Goal: Information Seeking & Learning: Learn about a topic

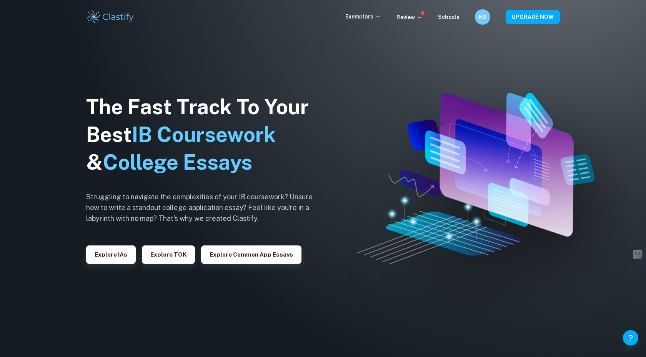
click at [55, 155] on img at bounding box center [323, 178] width 646 height 357
click at [107, 256] on button "Explore IAs" at bounding box center [111, 254] width 50 height 18
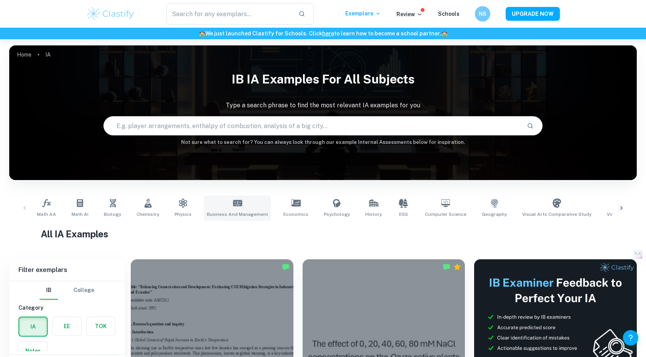
click at [232, 210] on link "Business and Management" at bounding box center [237, 207] width 67 height 25
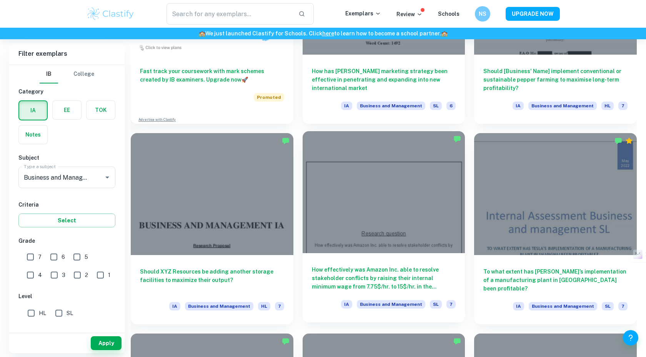
scroll to position [7175, 0]
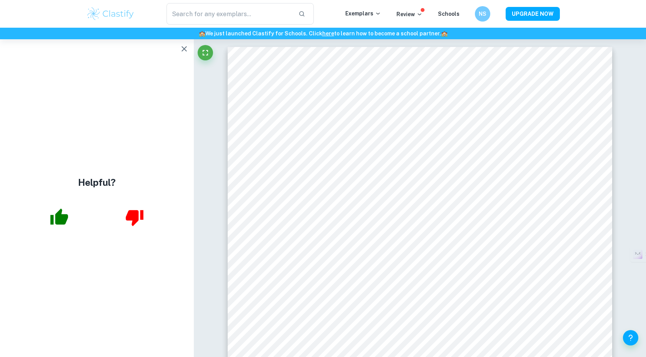
click at [183, 50] on icon "button" at bounding box center [184, 48] width 5 height 5
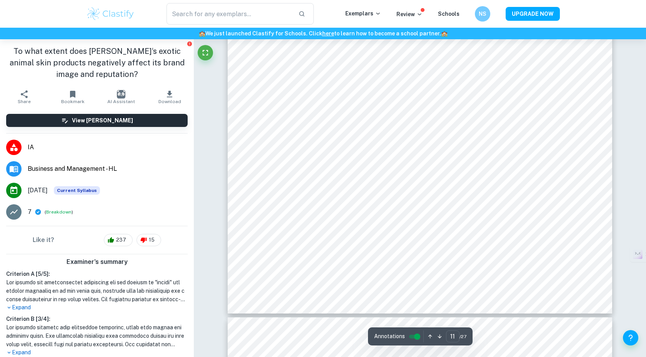
scroll to position [5433, 0]
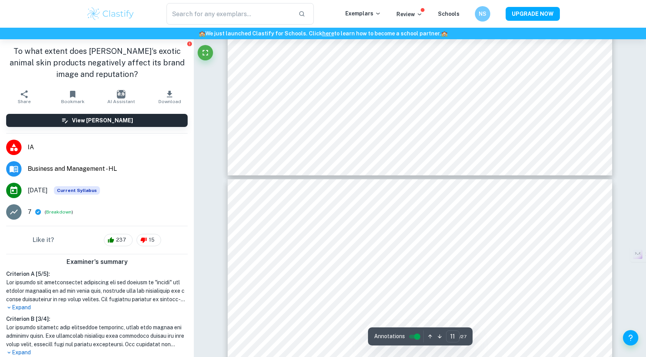
type input "12"
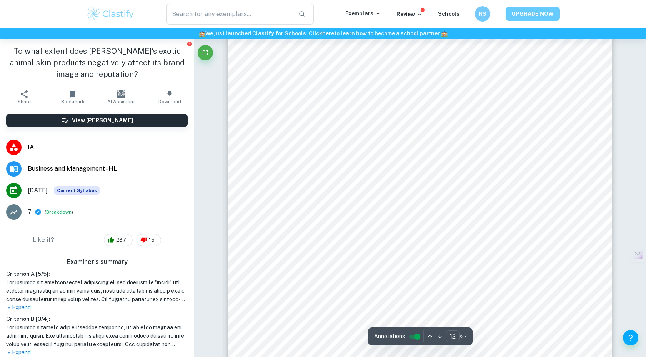
scroll to position [5755, 0]
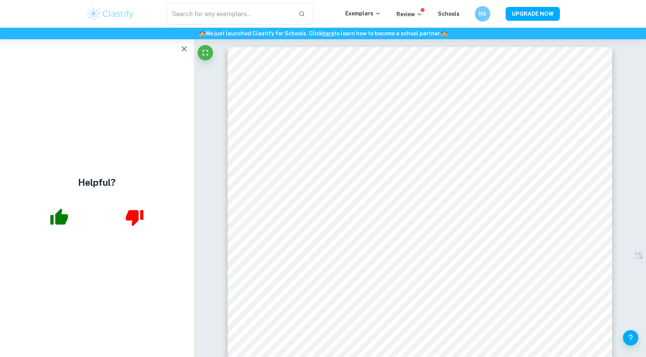
click at [183, 50] on icon "button" at bounding box center [184, 48] width 5 height 5
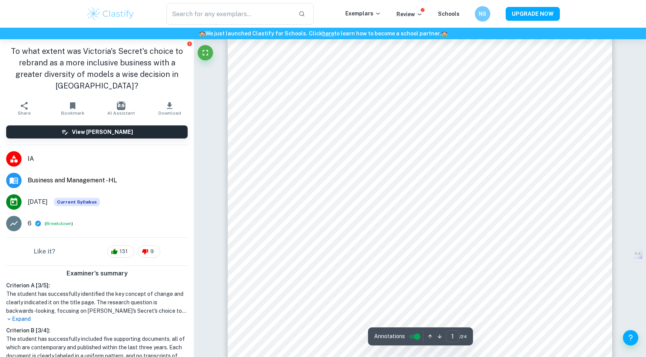
scroll to position [158, 0]
